Goal: Information Seeking & Learning: Get advice/opinions

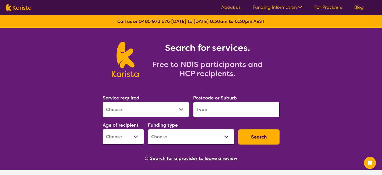
click at [165, 117] on div "Service required Allied Health Assistant Assessment ([MEDICAL_DATA] or [MEDICAL…" at bounding box center [146, 105] width 91 height 27
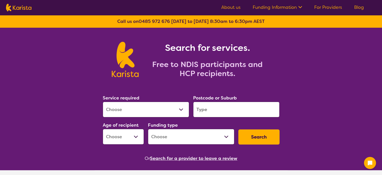
click at [159, 114] on select "Allied Health Assistant Assessment ([MEDICAL_DATA] or [MEDICAL_DATA]) Behaviour…" at bounding box center [146, 110] width 87 height 16
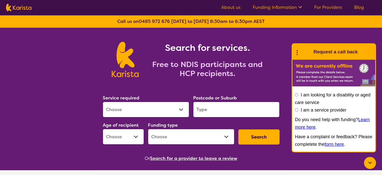
select select "NDIS Support Coordination"
click at [103, 102] on select "Allied Health Assistant Assessment ([MEDICAL_DATA] or [MEDICAL_DATA]) Behaviour…" at bounding box center [146, 110] width 87 height 16
click at [219, 109] on input "search" at bounding box center [236, 110] width 87 height 16
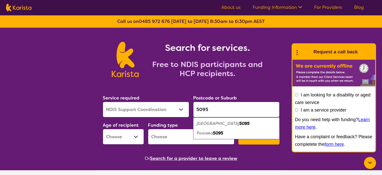
click at [125, 139] on select "Early Childhood - 0 to 9 Child - 10 to 11 Adolescent - 12 to 17 Adult - 18 to 6…" at bounding box center [123, 137] width 41 height 16
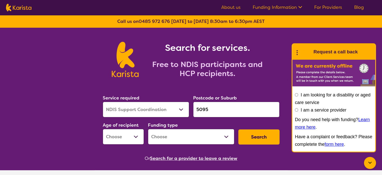
click at [210, 113] on input "5095" at bounding box center [236, 110] width 87 height 16
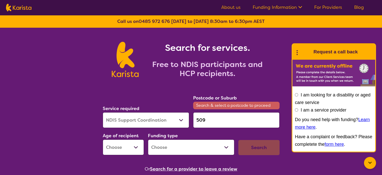
type input "5095"
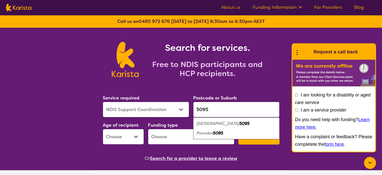
click at [223, 126] on div "[GEOGRAPHIC_DATA] 5095" at bounding box center [236, 124] width 81 height 10
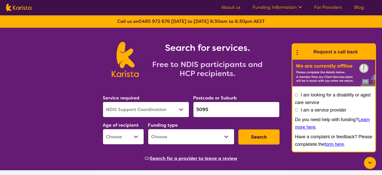
click at [112, 139] on select "Early Childhood - 0 to 9 Child - 10 to 11 Adolescent - 12 to 17 Adult - 18 to 6…" at bounding box center [123, 137] width 41 height 16
select select "AD"
click at [103, 129] on select "Early Childhood - 0 to 9 Child - 10 to 11 Adolescent - 12 to 17 Adult - 18 to 6…" at bounding box center [123, 137] width 41 height 16
click at [170, 131] on select "Home Care Package (HCP) National Disability Insurance Scheme (NDIS) I don't know" at bounding box center [191, 137] width 87 height 16
select select "NDIS"
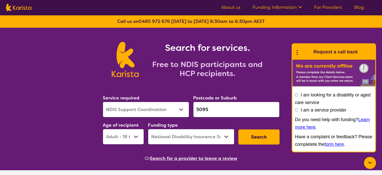
click at [148, 129] on select "Home Care Package (HCP) National Disability Insurance Scheme (NDIS) I don't know" at bounding box center [191, 137] width 87 height 16
click at [260, 132] on button "Search" at bounding box center [259, 136] width 41 height 15
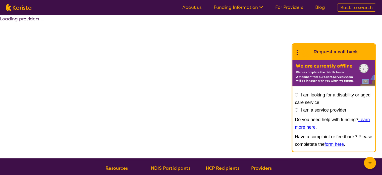
select select "by_score"
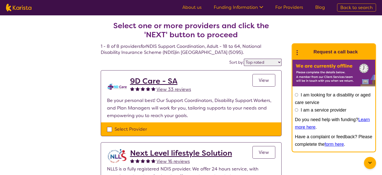
click at [371, 160] on icon at bounding box center [370, 163] width 6 height 6
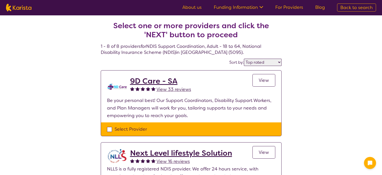
click at [267, 61] on select "Highly reviewed Top rated" at bounding box center [263, 62] width 38 height 7
click at [263, 83] on span "View" at bounding box center [264, 80] width 10 height 6
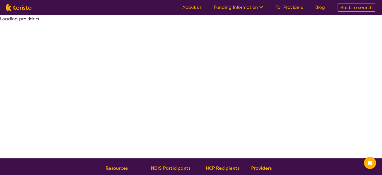
select select "by_score"
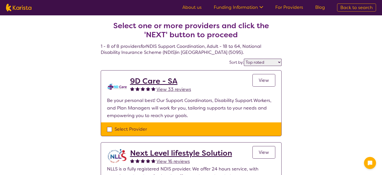
select select "NDIS Support Coordination"
select select "AD"
select select "NDIS"
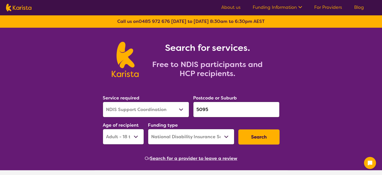
click at [164, 114] on select "Allied Health Assistant Assessment ([MEDICAL_DATA] or [MEDICAL_DATA]) Behaviour…" at bounding box center [146, 110] width 87 height 16
select select "Physiotherapy"
click at [103, 102] on select "Allied Health Assistant Assessment ([MEDICAL_DATA] or [MEDICAL_DATA]) Behaviour…" at bounding box center [146, 110] width 87 height 16
click at [249, 143] on button "Search" at bounding box center [259, 136] width 41 height 15
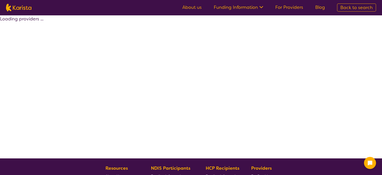
select select "by_score"
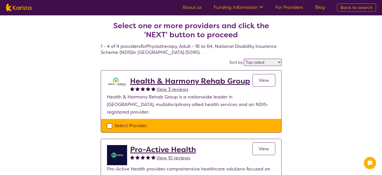
click at [268, 59] on select "Highly reviewed Top rated" at bounding box center [263, 62] width 38 height 7
select select "Physiotherapy"
select select "AD"
select select "NDIS"
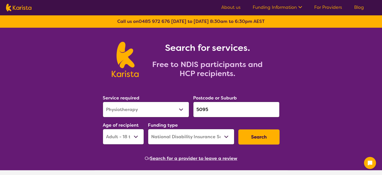
drag, startPoint x: 228, startPoint y: 110, endPoint x: 183, endPoint y: 112, distance: 44.5
click at [183, 112] on div "Service required Allied Health Assistant Assessment ([MEDICAL_DATA] or [MEDICAL…" at bounding box center [191, 119] width 181 height 54
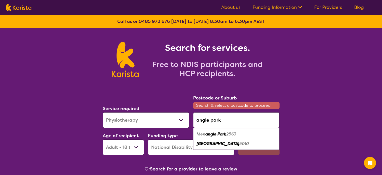
click at [229, 142] on div "Angle Park 5010" at bounding box center [236, 144] width 81 height 10
type input "5010"
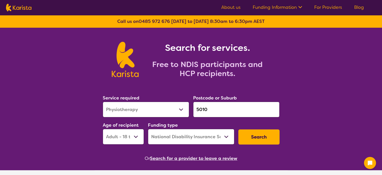
click at [263, 138] on button "Search" at bounding box center [259, 136] width 41 height 15
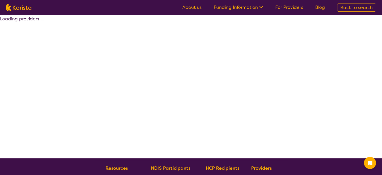
select select "by_score"
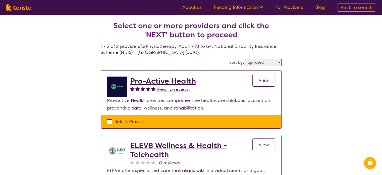
select select "Physiotherapy"
select select "AD"
select select "NDIS"
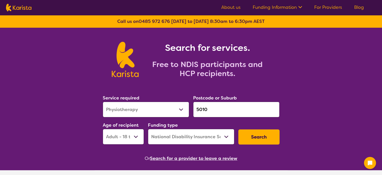
click at [218, 112] on input "5010" at bounding box center [236, 110] width 87 height 16
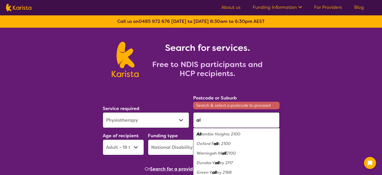
type input "a"
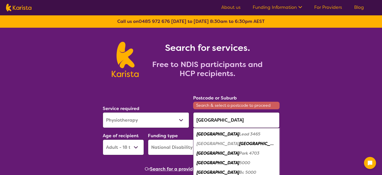
click at [240, 162] on em "5000" at bounding box center [245, 162] width 11 height 5
type input "5000"
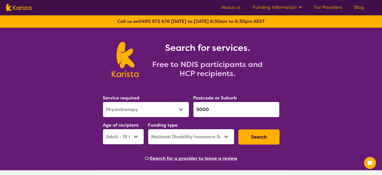
click at [252, 140] on button "Search" at bounding box center [259, 136] width 41 height 15
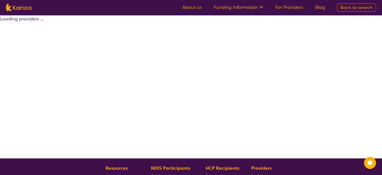
select select "by_score"
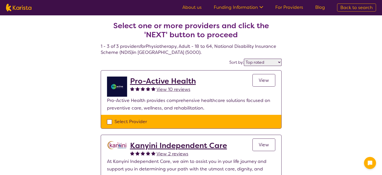
select select "Physiotherapy"
select select "AD"
select select "NDIS"
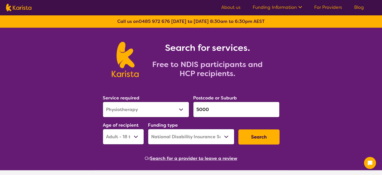
click at [213, 108] on input "5000" at bounding box center [236, 110] width 87 height 16
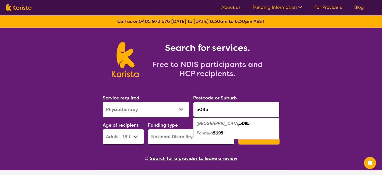
type input "5095"
click at [152, 112] on select "Allied Health Assistant Assessment ([MEDICAL_DATA] or [MEDICAL_DATA]) Behaviour…" at bounding box center [146, 110] width 87 height 16
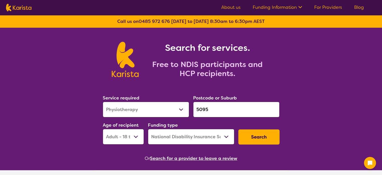
select select "Psychology"
click at [103, 102] on select "Allied Health Assistant Assessment ([MEDICAL_DATA] or [MEDICAL_DATA]) Behaviour…" at bounding box center [146, 110] width 87 height 16
click at [270, 132] on button "Search" at bounding box center [259, 136] width 41 height 15
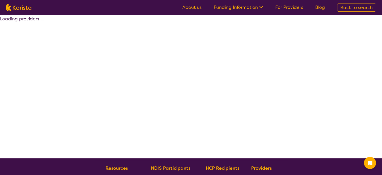
select select "by_score"
